Goal: Task Accomplishment & Management: Manage account settings

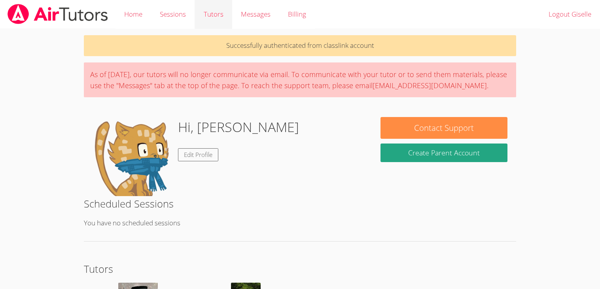
click at [204, 23] on link "Tutors" at bounding box center [213, 14] width 37 height 29
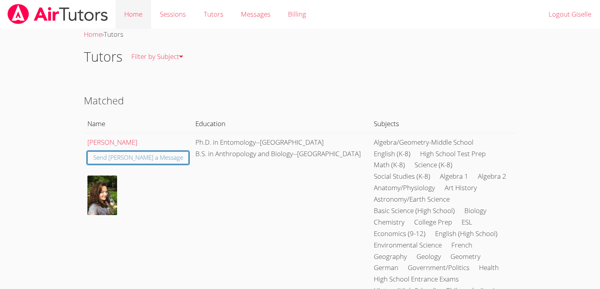
click at [135, 13] on link "Home" at bounding box center [133, 14] width 36 height 29
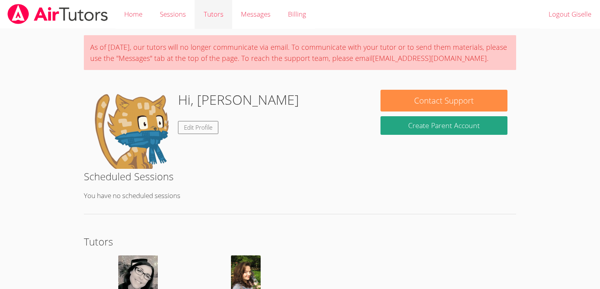
click at [209, 18] on link "Tutors" at bounding box center [213, 14] width 37 height 29
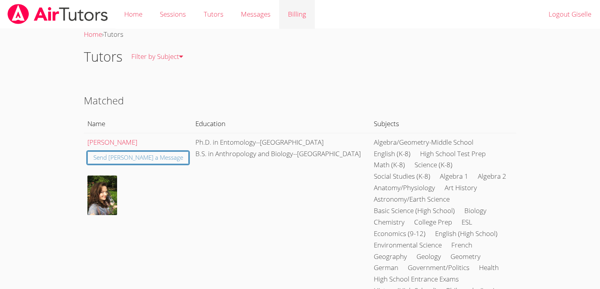
click at [309, 19] on link "Billing" at bounding box center [297, 14] width 36 height 29
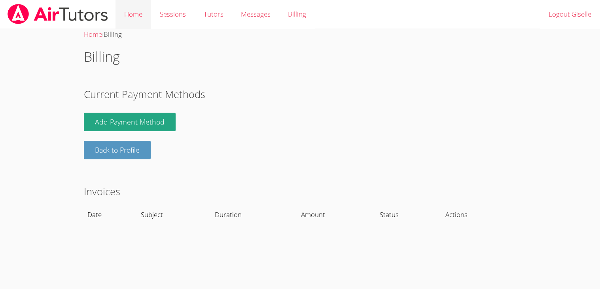
click at [134, 7] on link "Home" at bounding box center [133, 14] width 36 height 29
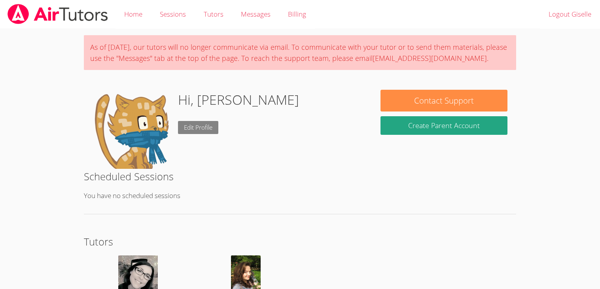
click at [197, 124] on link "Edit Profile" at bounding box center [198, 127] width 40 height 13
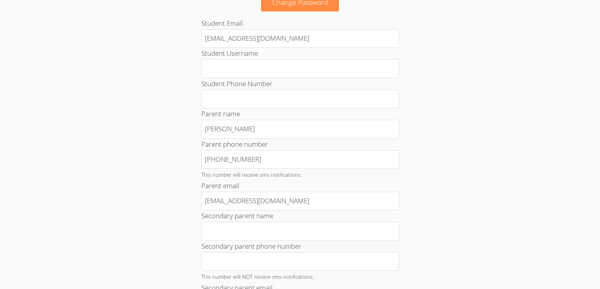
scroll to position [379, 0]
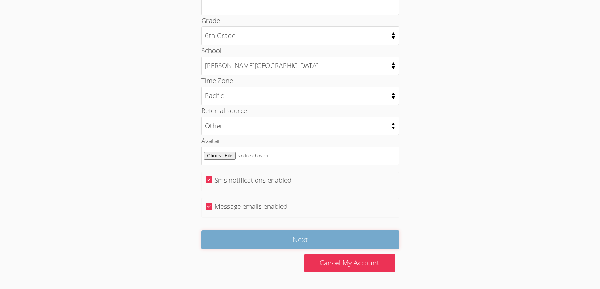
click at [352, 242] on input "Next" at bounding box center [300, 240] width 198 height 19
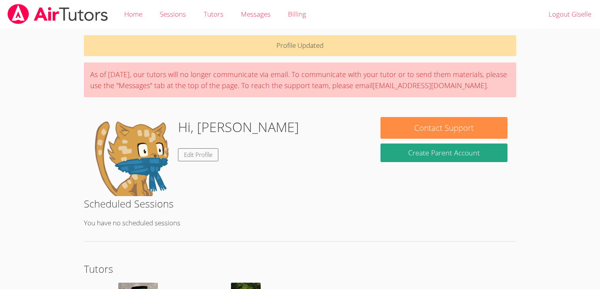
click at [121, 157] on img at bounding box center [132, 156] width 79 height 79
click at [223, 131] on h1 "Hi, [PERSON_NAME]" at bounding box center [238, 127] width 121 height 20
click at [352, 36] on p "Profile Updated" at bounding box center [300, 45] width 432 height 21
